Goal: Share content: Share content

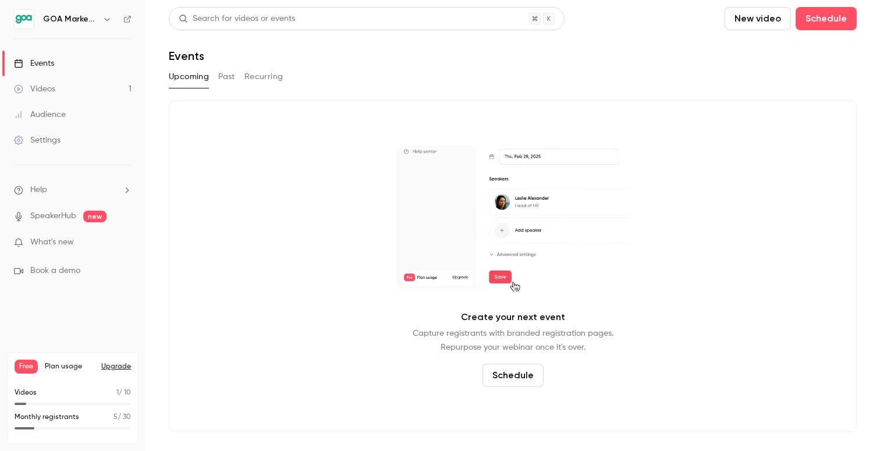
click at [43, 90] on div "Videos" at bounding box center [34, 89] width 41 height 12
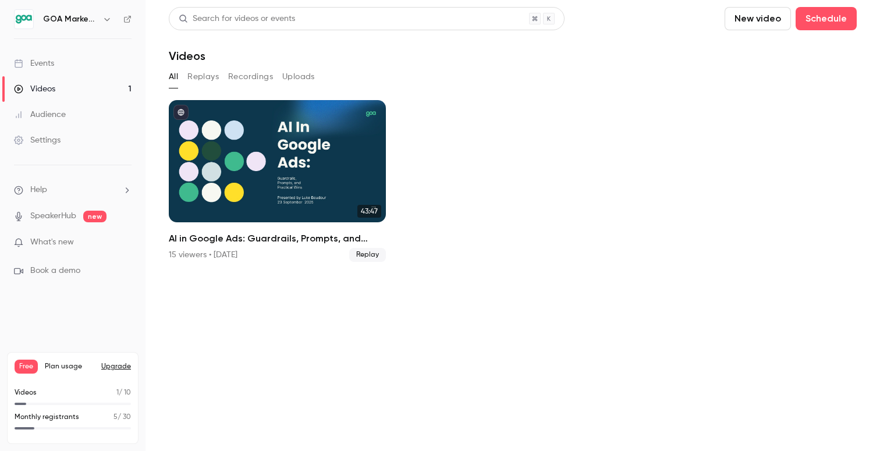
click at [247, 73] on button "Recordings" at bounding box center [250, 77] width 45 height 19
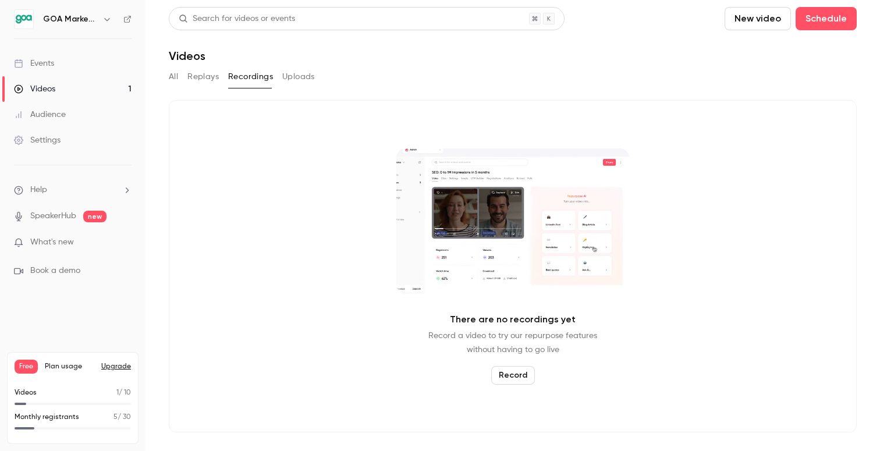
click at [194, 83] on button "Replays" at bounding box center [202, 77] width 31 height 19
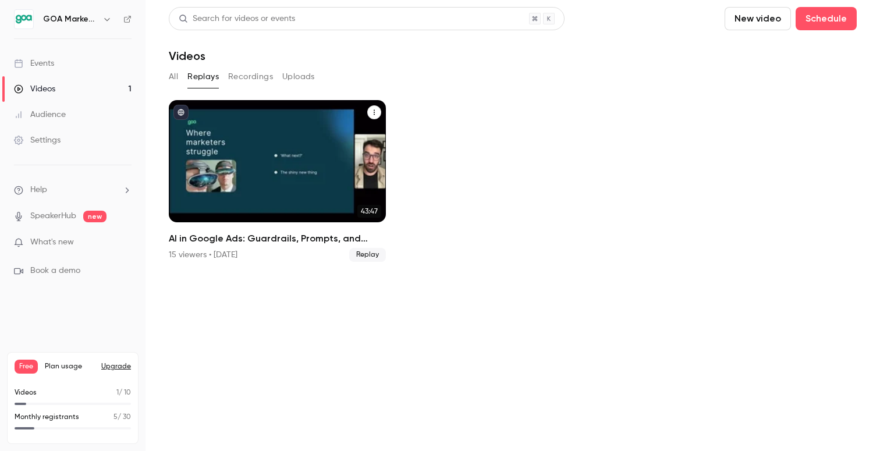
click at [283, 153] on div "AI in Google Ads: Guardrails, Prompts, and Practical Wins" at bounding box center [277, 161] width 217 height 122
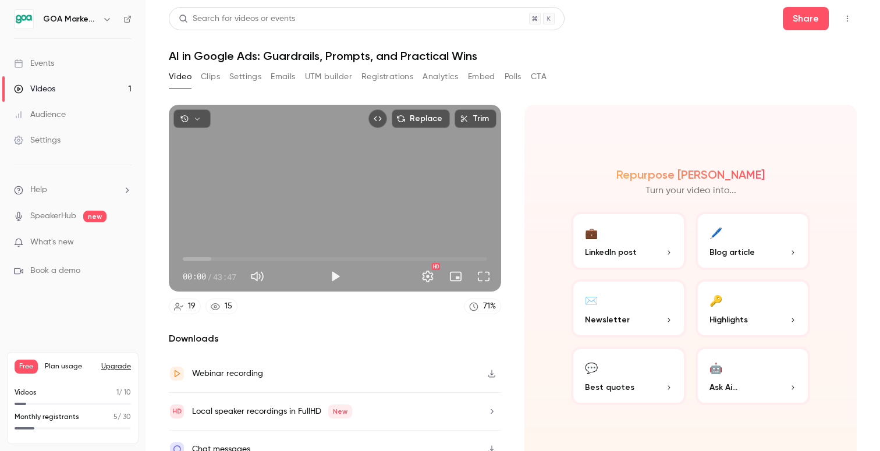
click at [53, 65] on div "Events" at bounding box center [34, 64] width 40 height 12
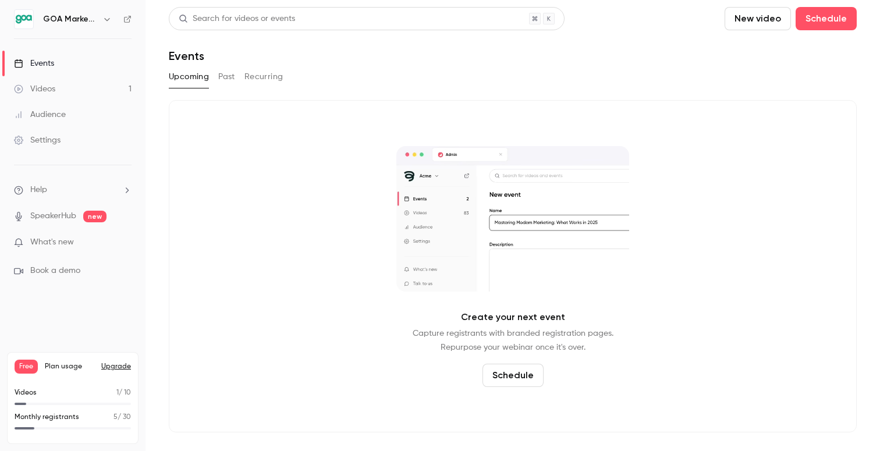
click at [68, 23] on h6 "GOA Marketing" at bounding box center [70, 19] width 55 height 12
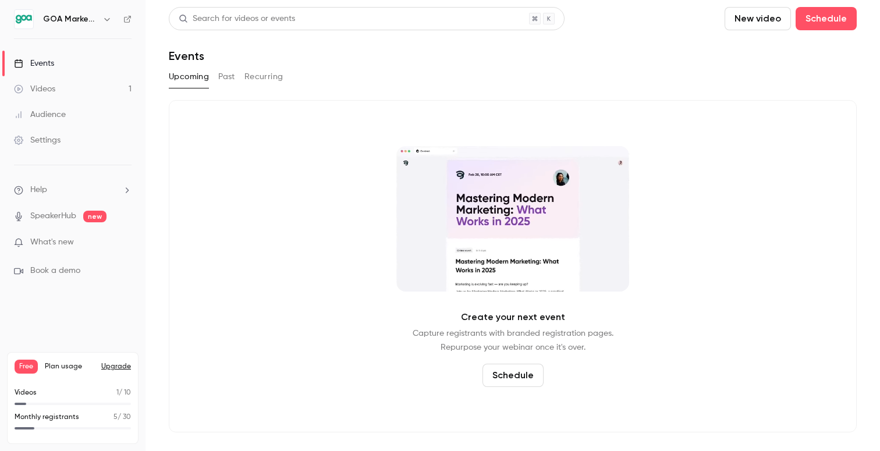
click at [122, 17] on div "GOA Marketing" at bounding box center [73, 19] width 118 height 20
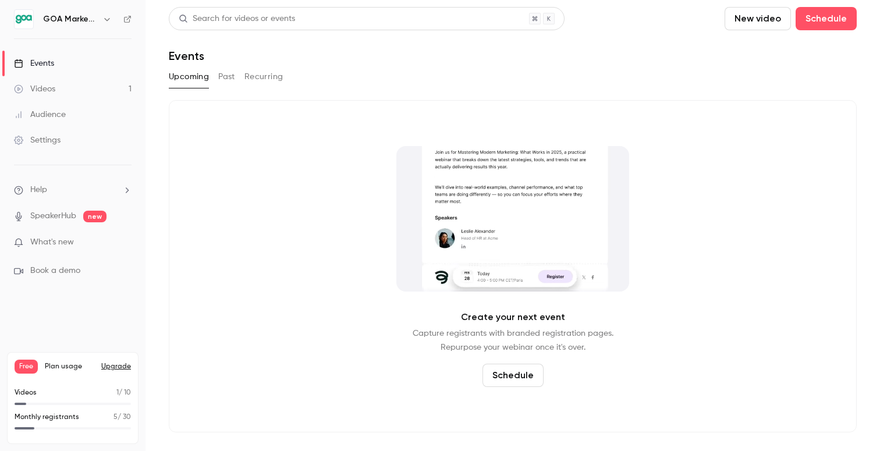
click at [122, 17] on div "GOA Marketing" at bounding box center [73, 19] width 118 height 20
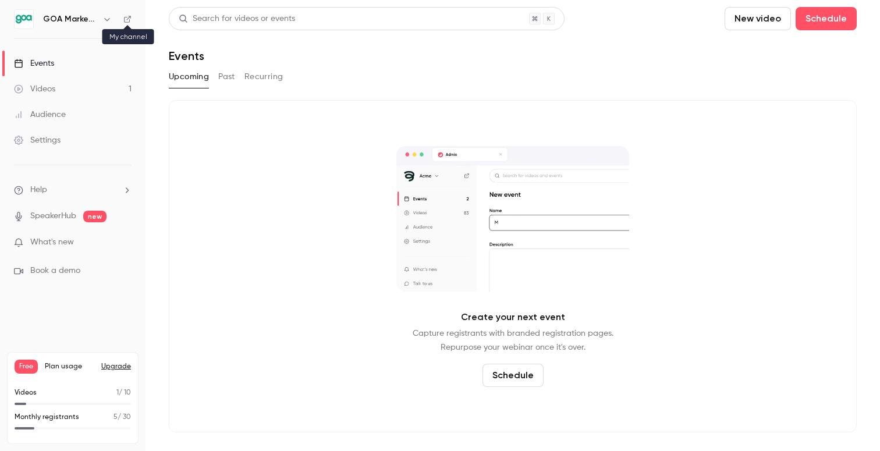
click at [129, 20] on icon at bounding box center [127, 19] width 8 height 8
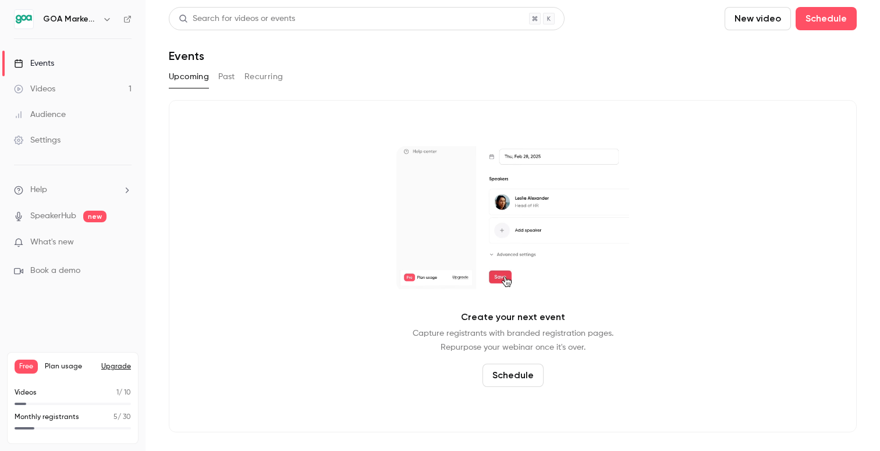
click at [231, 80] on button "Past" at bounding box center [226, 77] width 17 height 19
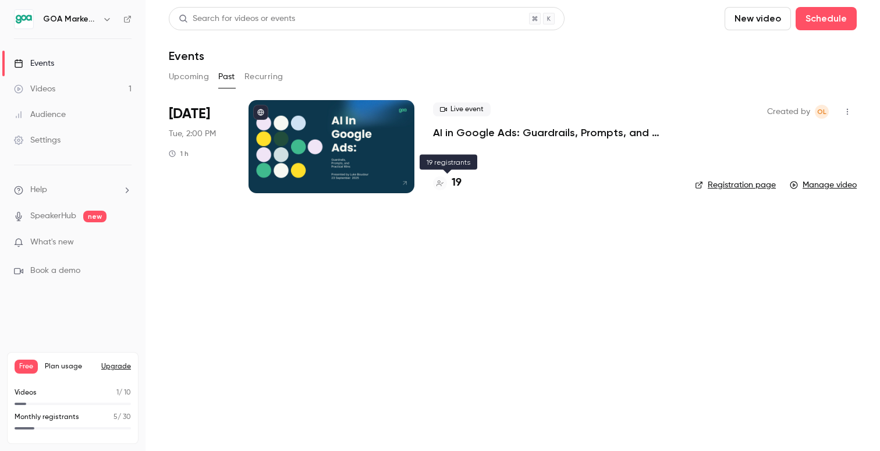
click at [454, 180] on h4 "19" at bounding box center [457, 183] width 10 height 16
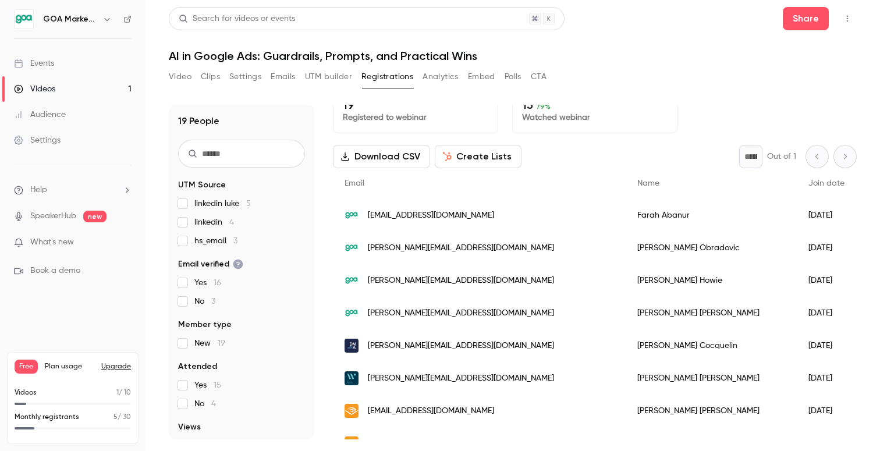
scroll to position [22, 0]
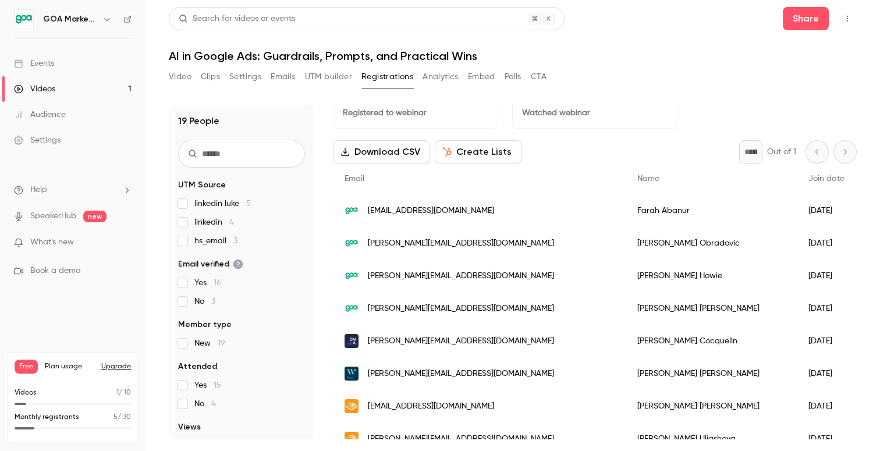
click at [194, 341] on span "New 19" at bounding box center [209, 344] width 31 height 12
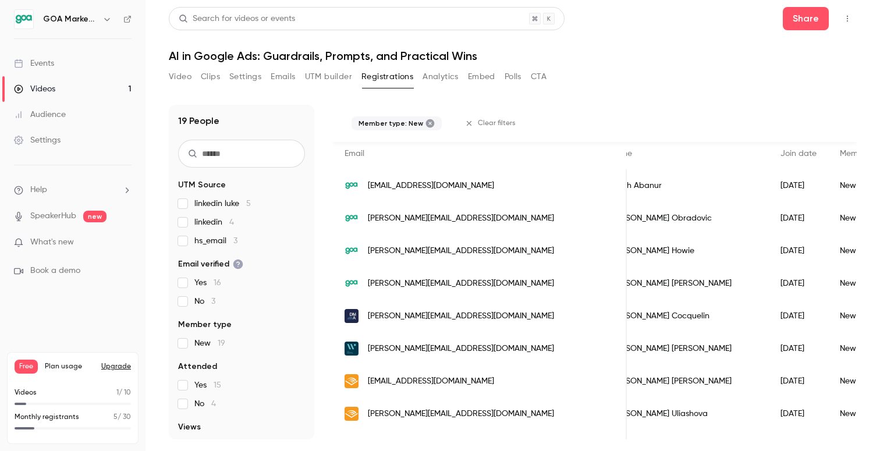
scroll to position [0, 0]
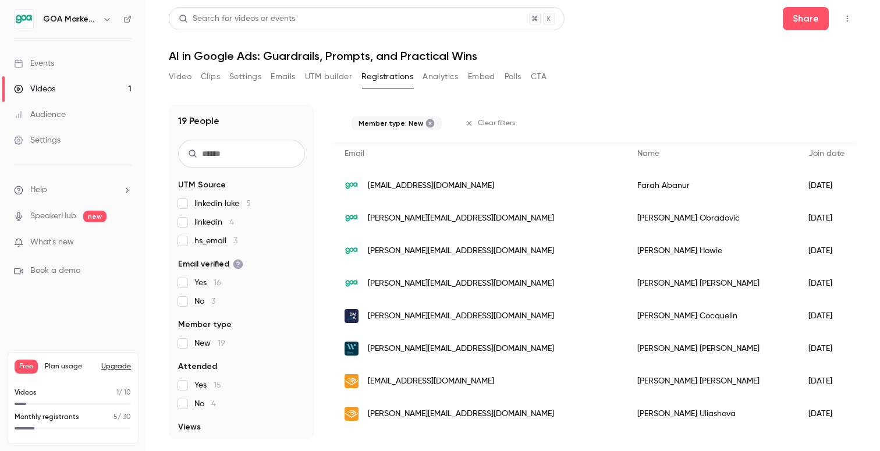
click at [98, 112] on link "Audience" at bounding box center [73, 115] width 146 height 26
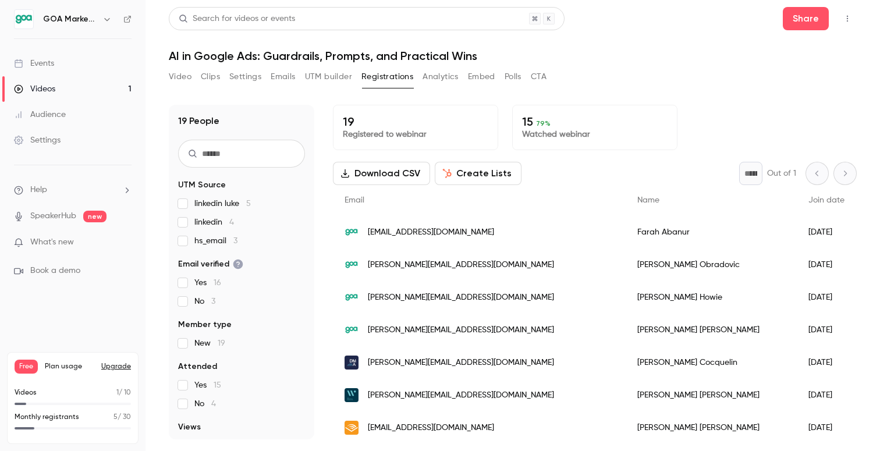
click at [172, 76] on button "Video" at bounding box center [180, 77] width 23 height 19
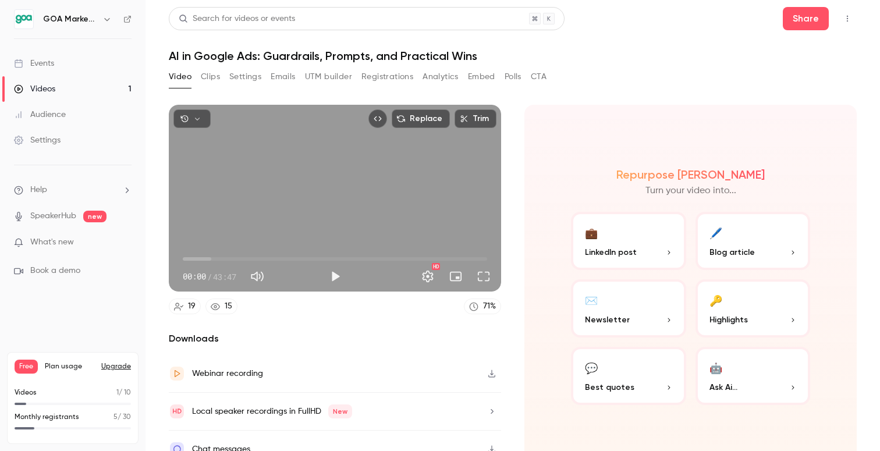
click at [54, 65] on div "Events" at bounding box center [34, 64] width 40 height 12
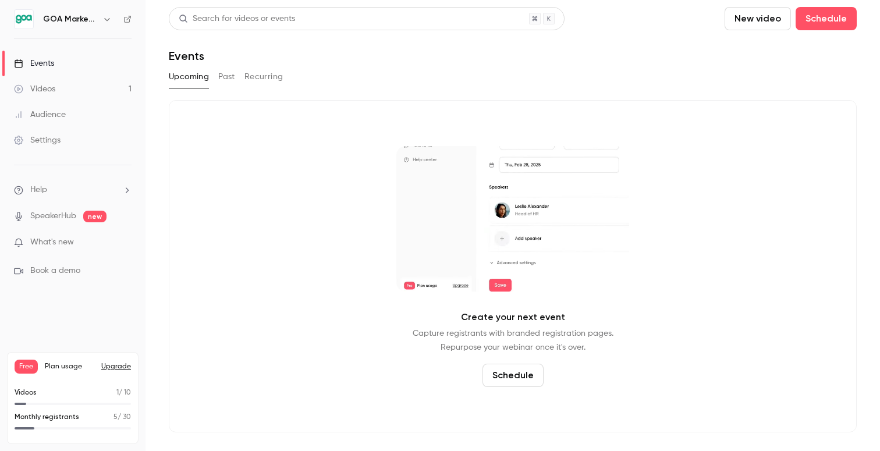
click at [229, 80] on button "Past" at bounding box center [226, 77] width 17 height 19
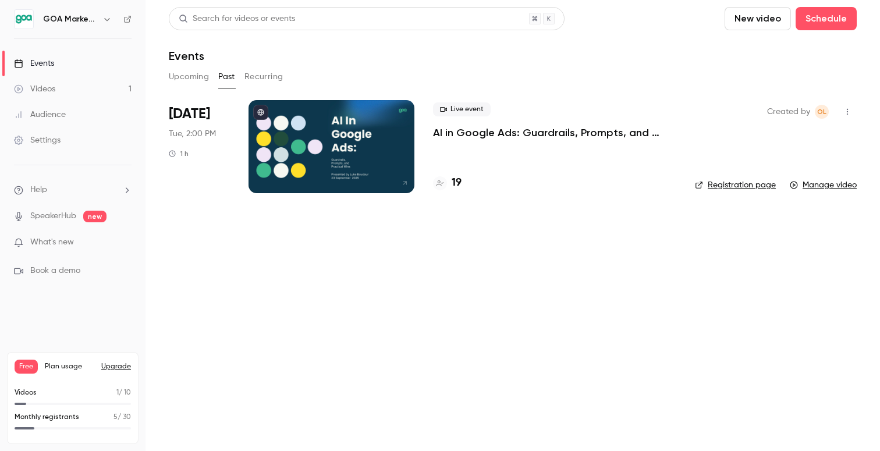
click at [848, 112] on icon "button" at bounding box center [847, 112] width 9 height 8
click at [799, 132] on li "Share" at bounding box center [794, 141] width 126 height 30
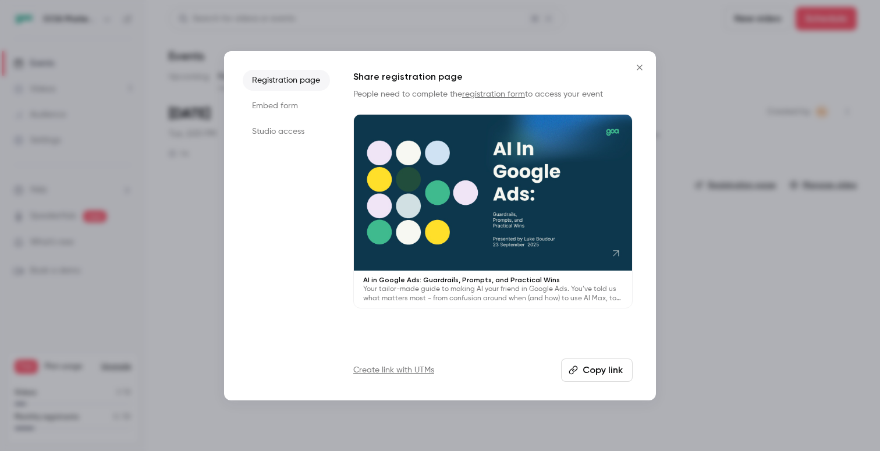
click at [278, 132] on li "Studio access" at bounding box center [286, 131] width 87 height 21
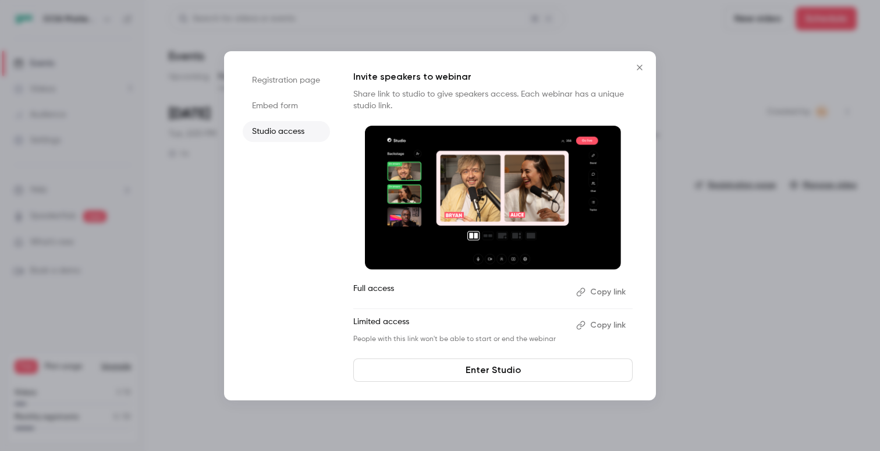
click at [278, 114] on li "Embed form" at bounding box center [286, 105] width 87 height 21
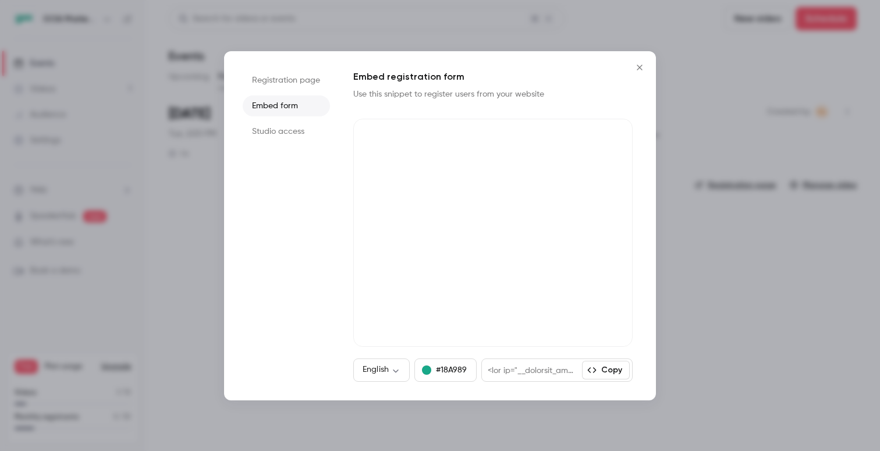
click at [281, 75] on li "Registration page" at bounding box center [286, 80] width 87 height 21
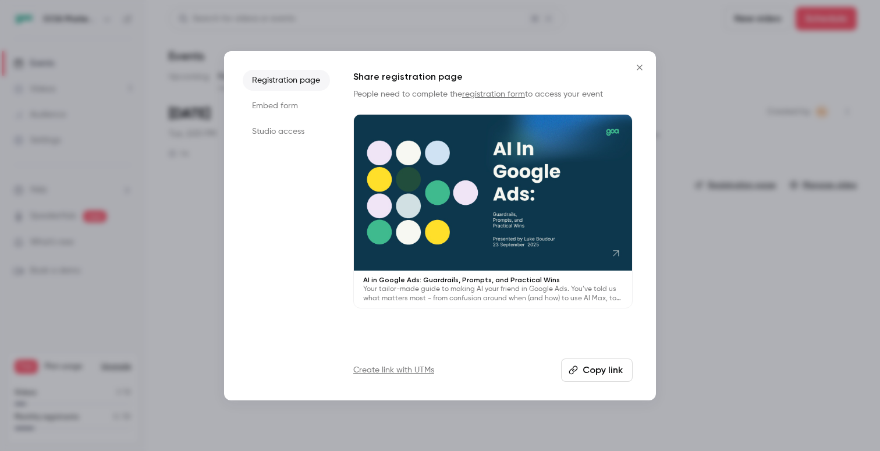
click at [641, 72] on icon "Close" at bounding box center [640, 67] width 14 height 9
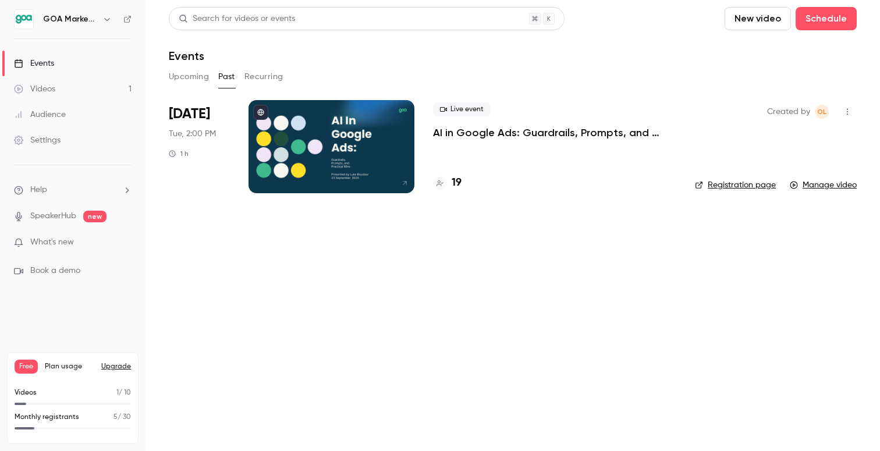
click at [75, 88] on link "Videos 1" at bounding box center [73, 89] width 146 height 26
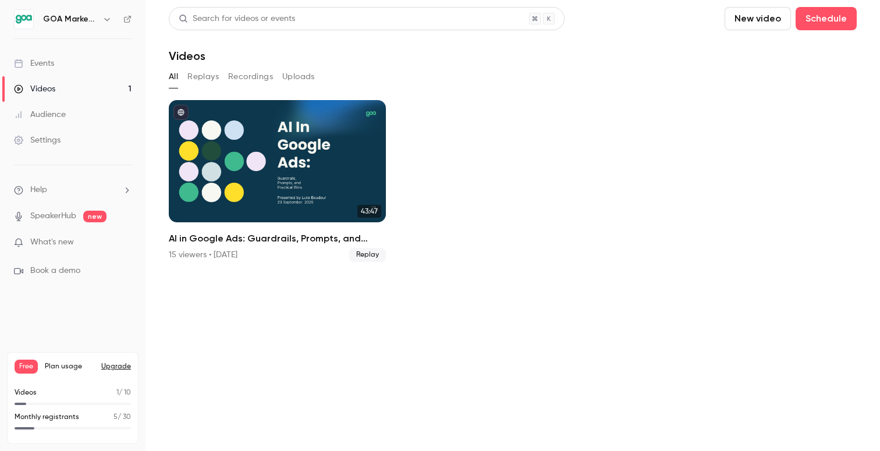
click at [204, 80] on button "Replays" at bounding box center [202, 77] width 31 height 19
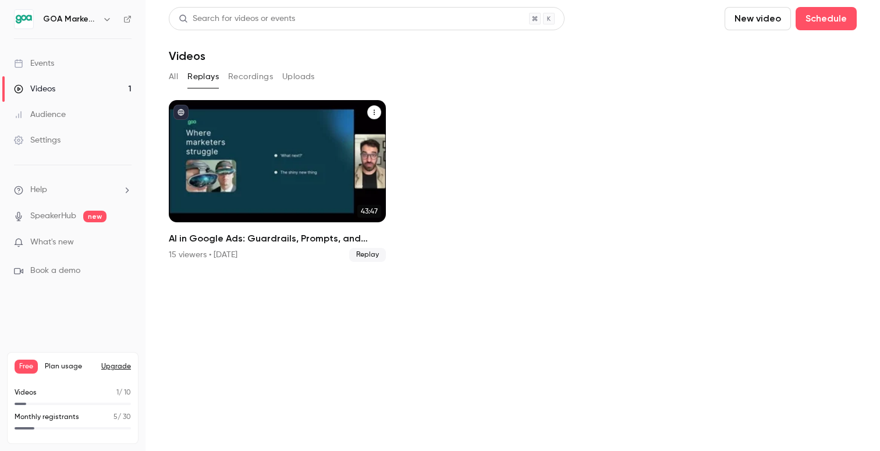
click at [245, 239] on h2 "AI in Google Ads: Guardrails, Prompts, and Practical Wins" at bounding box center [277, 239] width 217 height 14
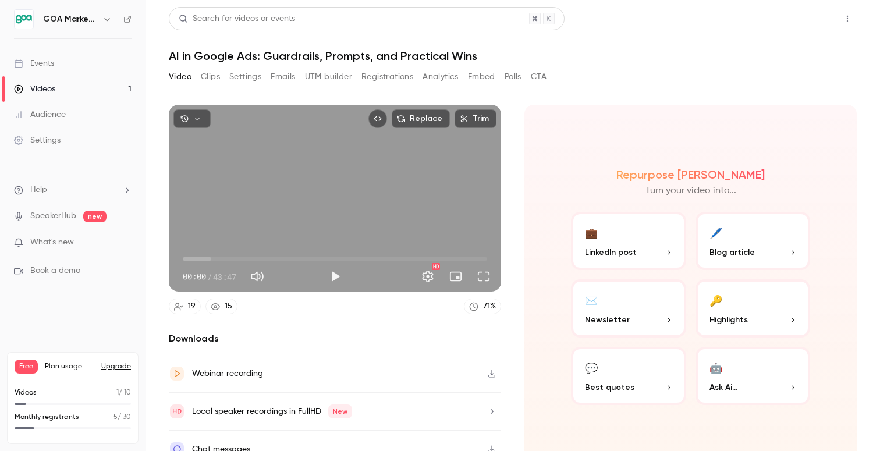
click at [805, 17] on button "Share" at bounding box center [806, 18] width 46 height 23
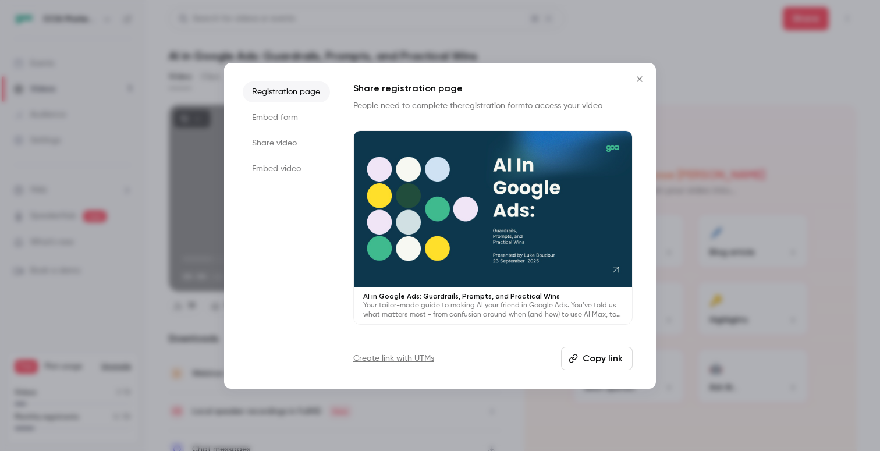
click at [277, 147] on li "Share video" at bounding box center [286, 143] width 87 height 21
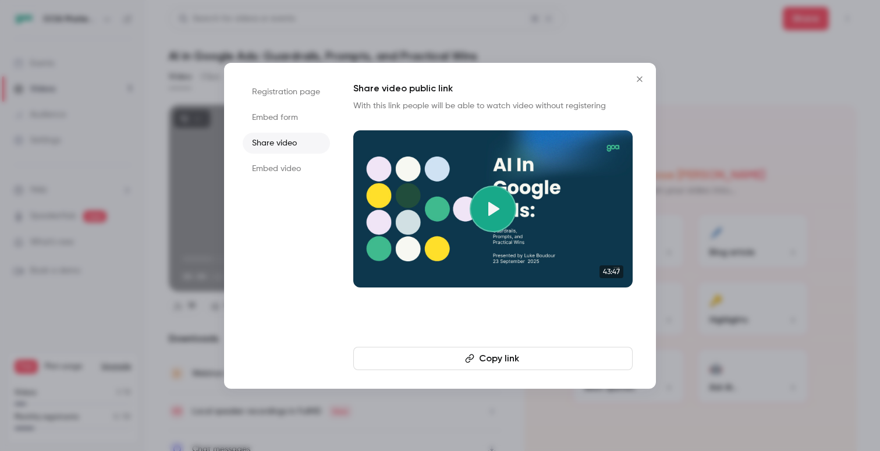
click at [284, 117] on li "Embed form" at bounding box center [286, 117] width 87 height 21
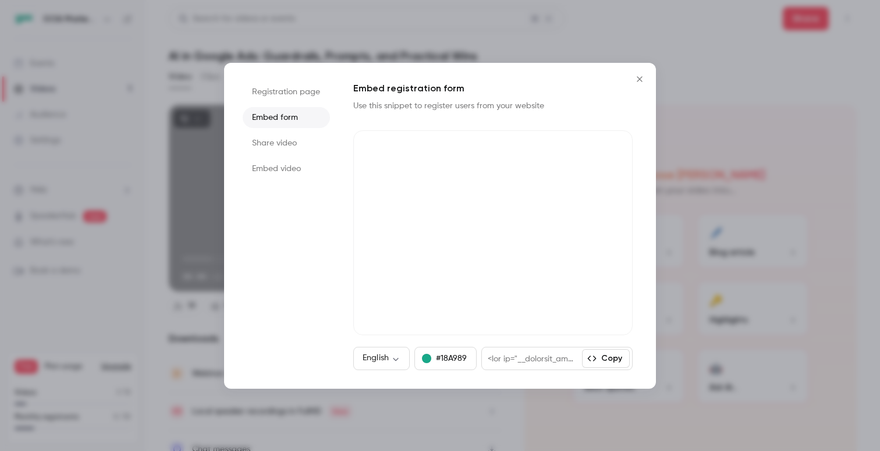
click at [291, 94] on li "Registration page" at bounding box center [286, 92] width 87 height 21
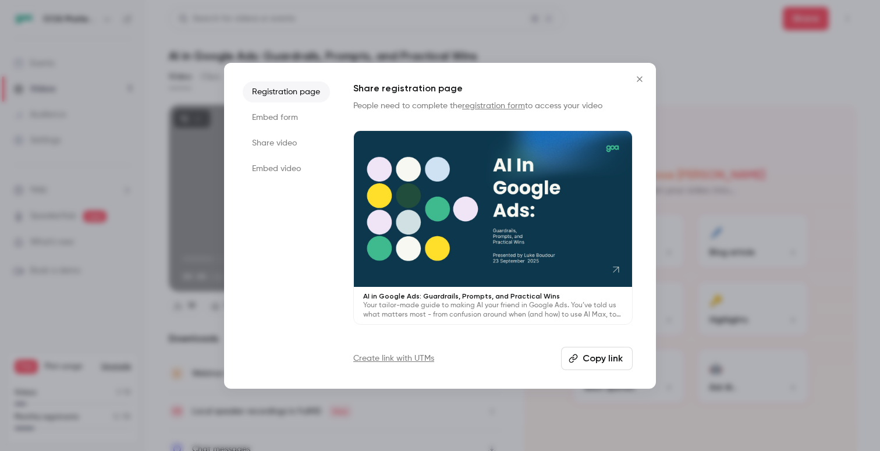
click at [586, 364] on button "Copy link" at bounding box center [597, 358] width 72 height 23
